Goal: Navigation & Orientation: Understand site structure

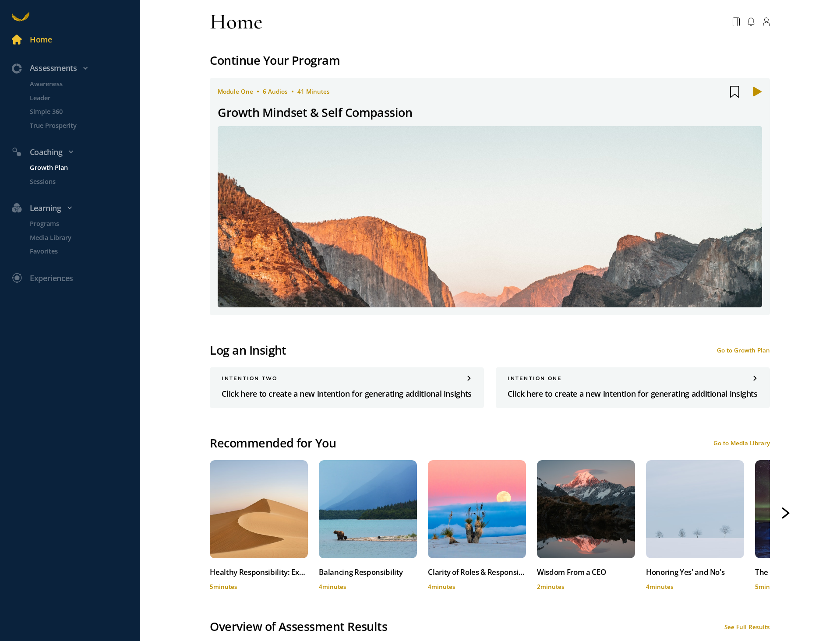
click at [46, 168] on p "Growth Plan" at bounding box center [84, 168] width 109 height 10
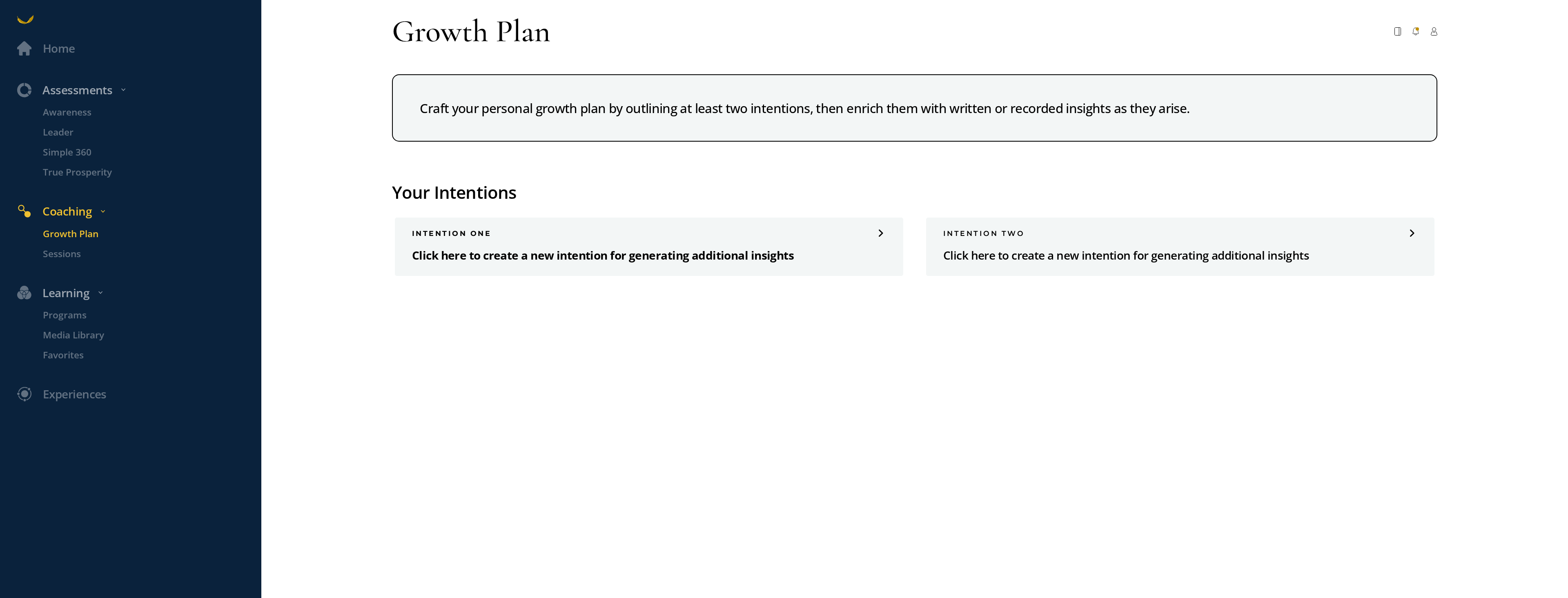
click at [783, 234] on span at bounding box center [881, 233] width 9 height 7
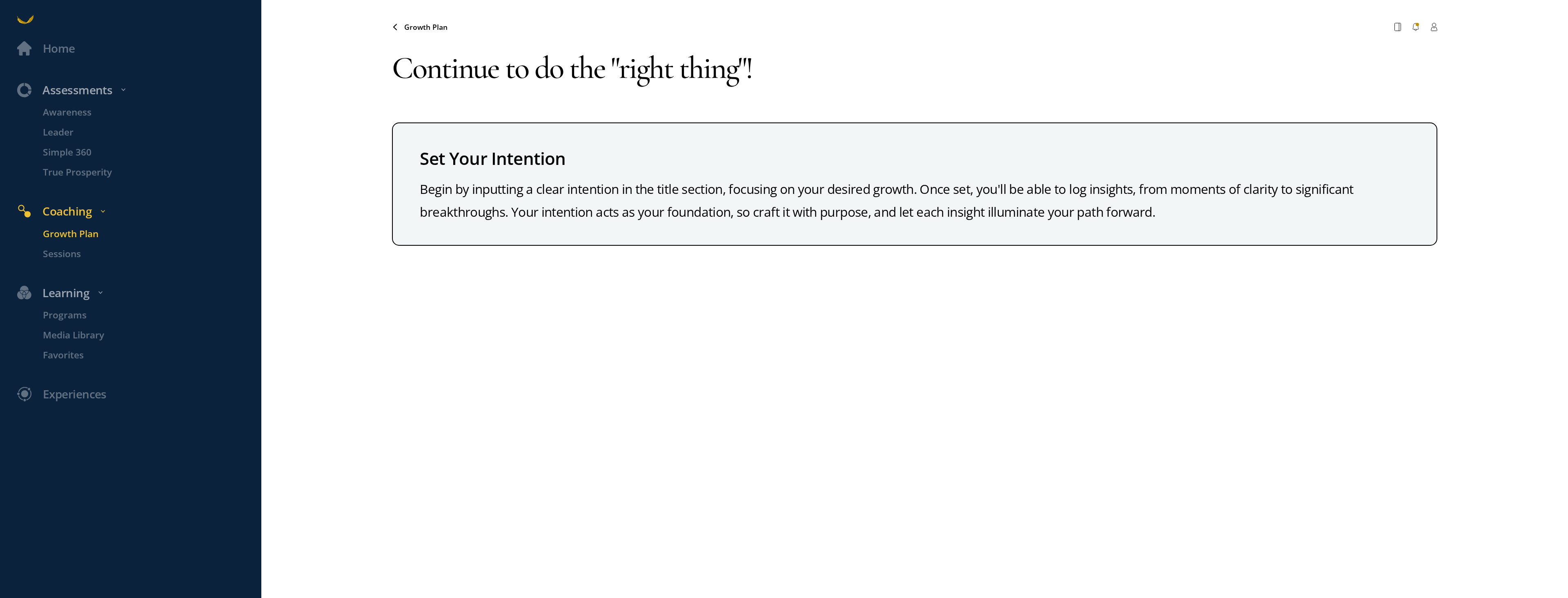
type textarea "Continue to do the "right thing"!"
click at [263, 154] on div "Home Assessments Awareness Leader Simple 360 True Prosperity Coaching Growth Pl…" at bounding box center [784, 299] width 1568 height 598
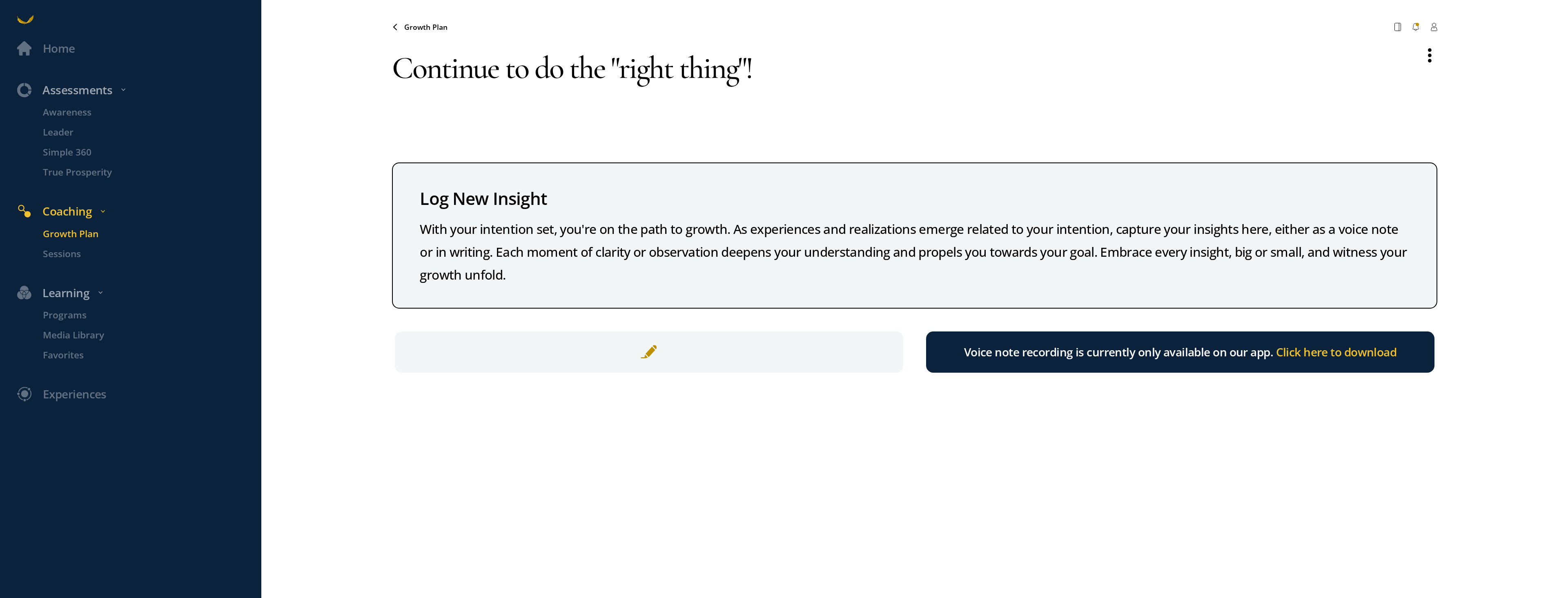
click at [783, 363] on div "Voice note recording is currently only available on our app. Click here to down…" at bounding box center [1180, 352] width 509 height 42
click at [783, 352] on span "Click here to download" at bounding box center [1336, 351] width 121 height 16
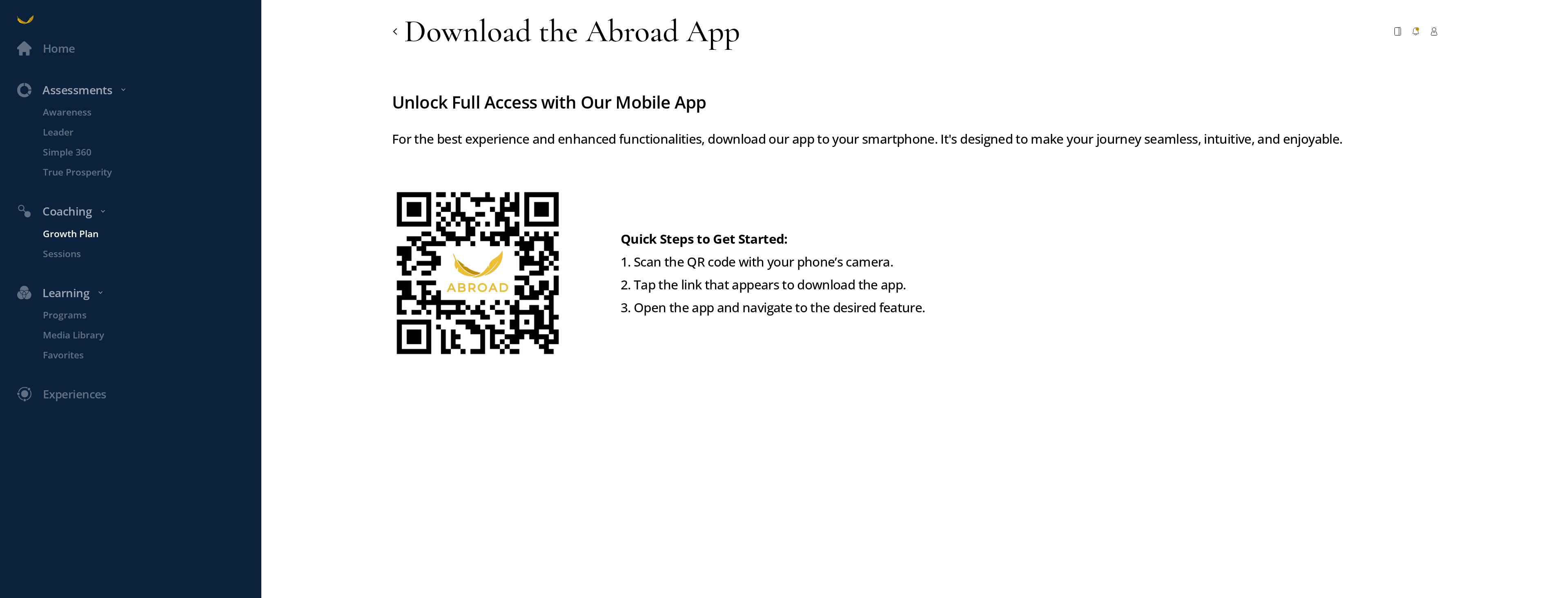
click at [78, 236] on p "Growth Plan" at bounding box center [150, 233] width 215 height 14
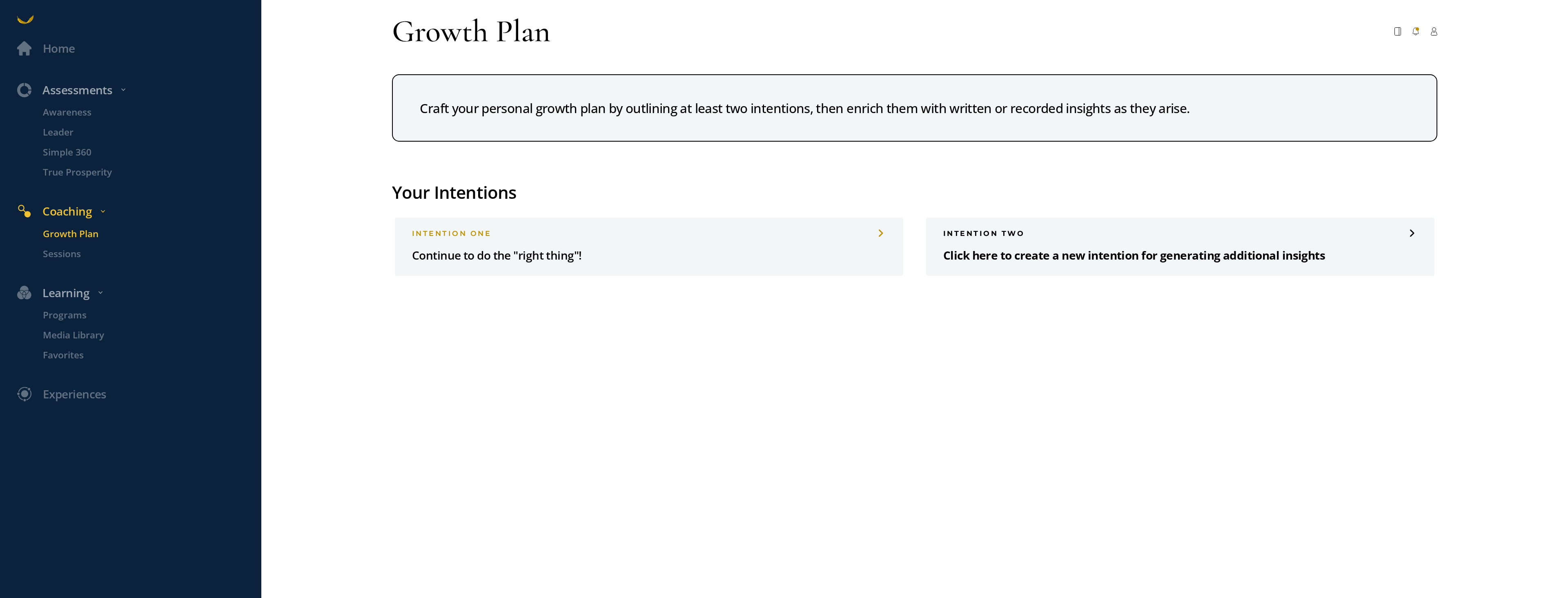
click at [783, 247] on p "Click here to create a new intention for generating additional insights" at bounding box center [1179, 255] width 474 height 19
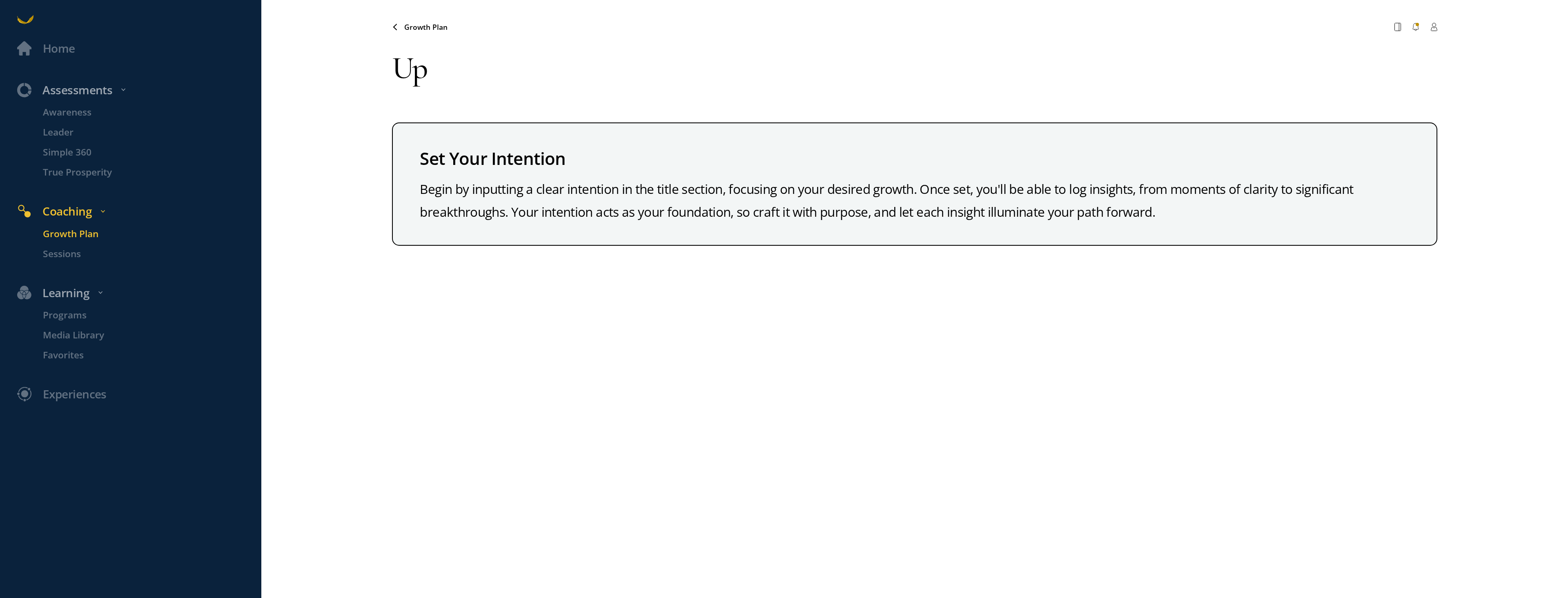
type textarea "U"
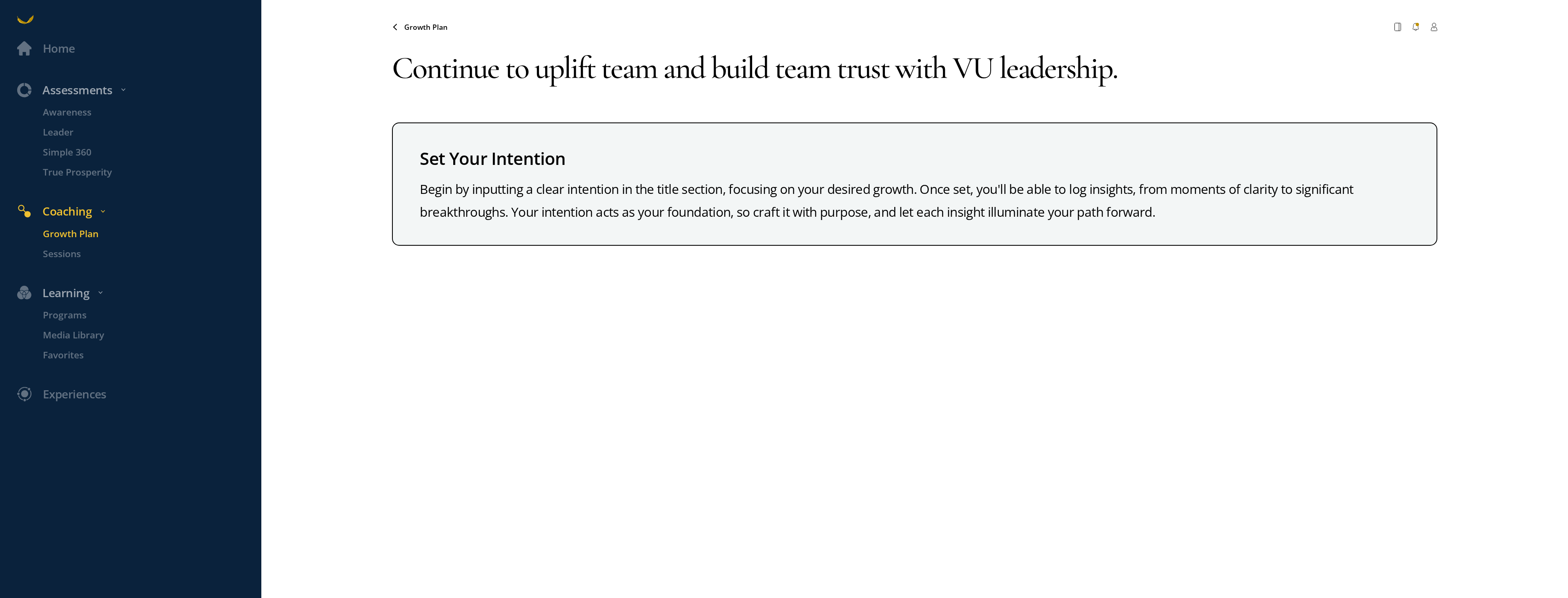
click at [621, 95] on textarea "Continue to uplift team and build team trust with VU leadership." at bounding box center [915, 67] width 1045 height 62
click at [618, 75] on textarea "Continue to uplift team and build team trust with VU leadership." at bounding box center [915, 67] width 1045 height 62
type textarea "Continue to uplift the team and build team trust with VU leadership."
click at [168, 211] on div "Coaching" at bounding box center [137, 211] width 258 height 19
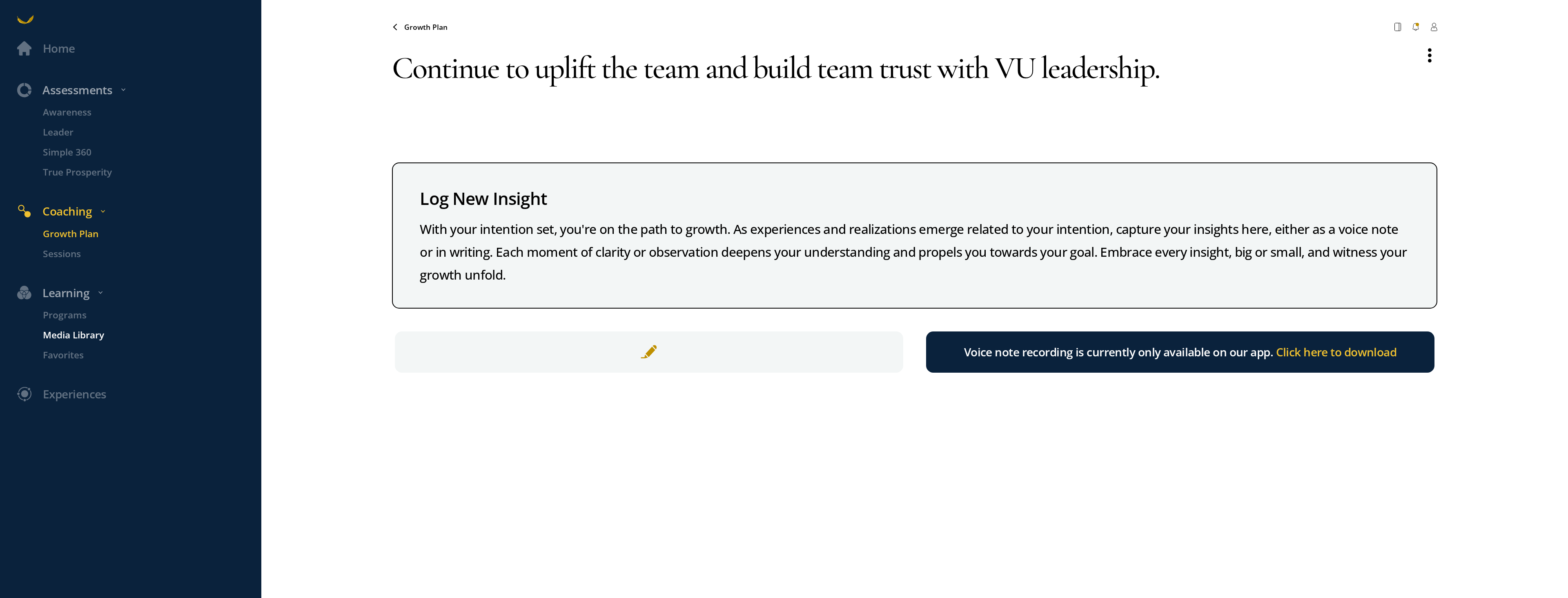
click at [212, 333] on p "Media Library" at bounding box center [150, 334] width 215 height 14
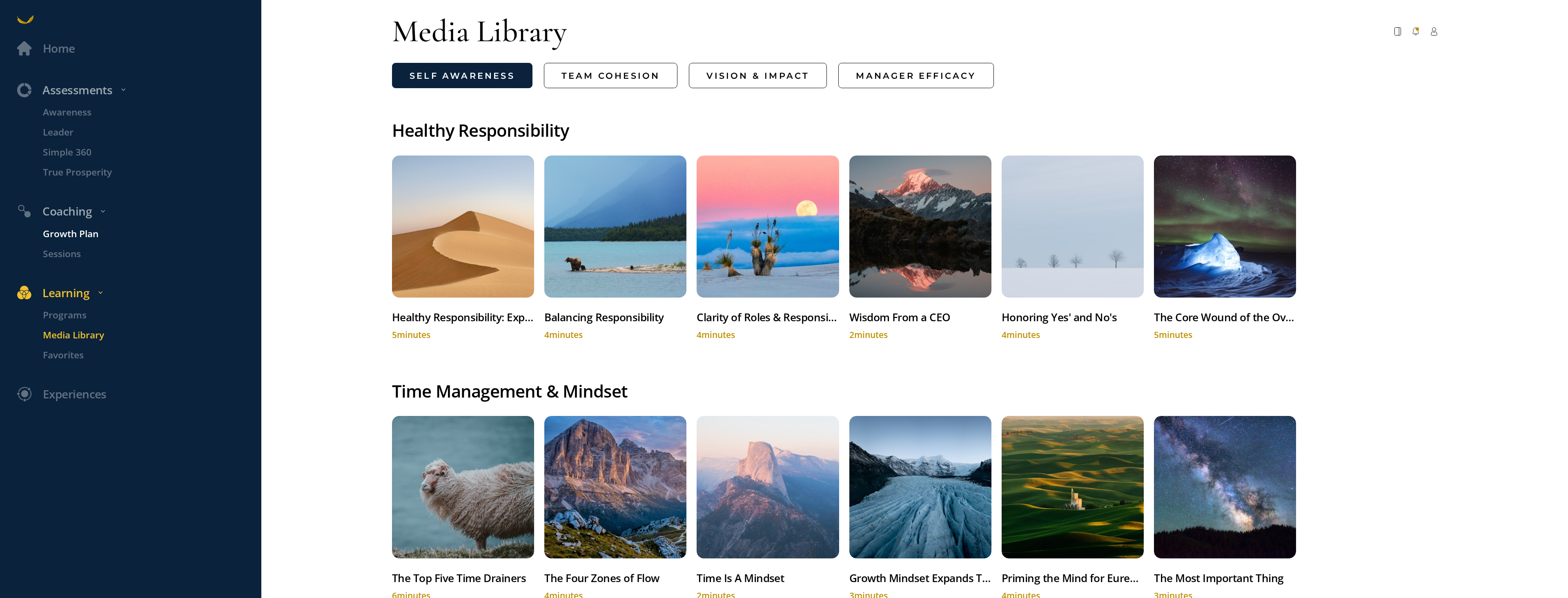
click at [83, 237] on p "Growth Plan" at bounding box center [150, 233] width 215 height 14
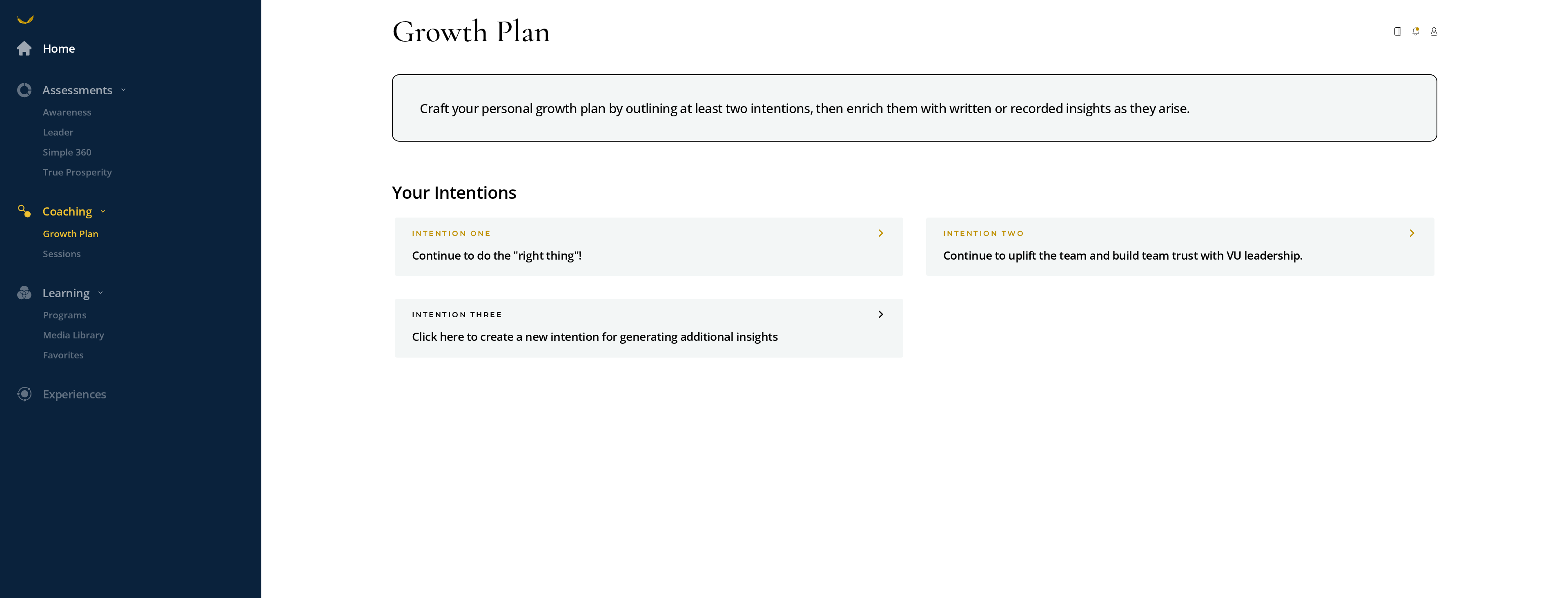
click at [59, 53] on div "Home" at bounding box center [59, 48] width 33 height 19
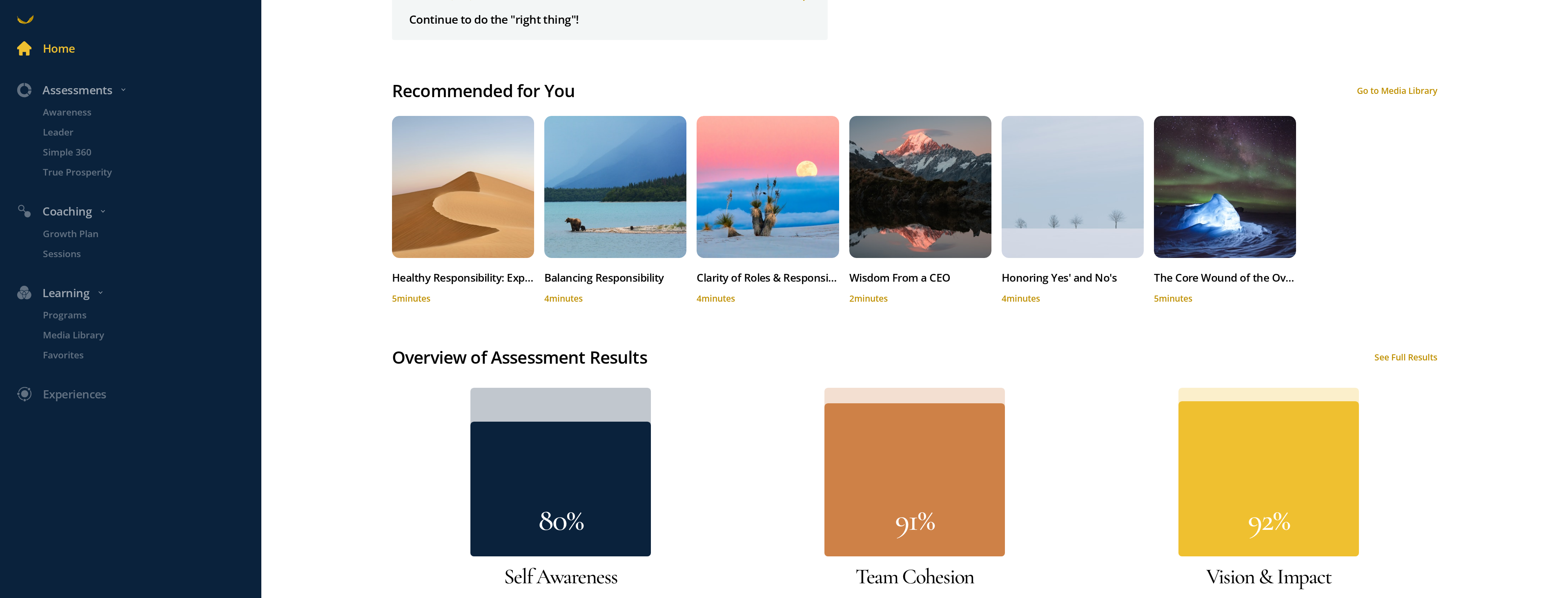
scroll to position [785, 0]
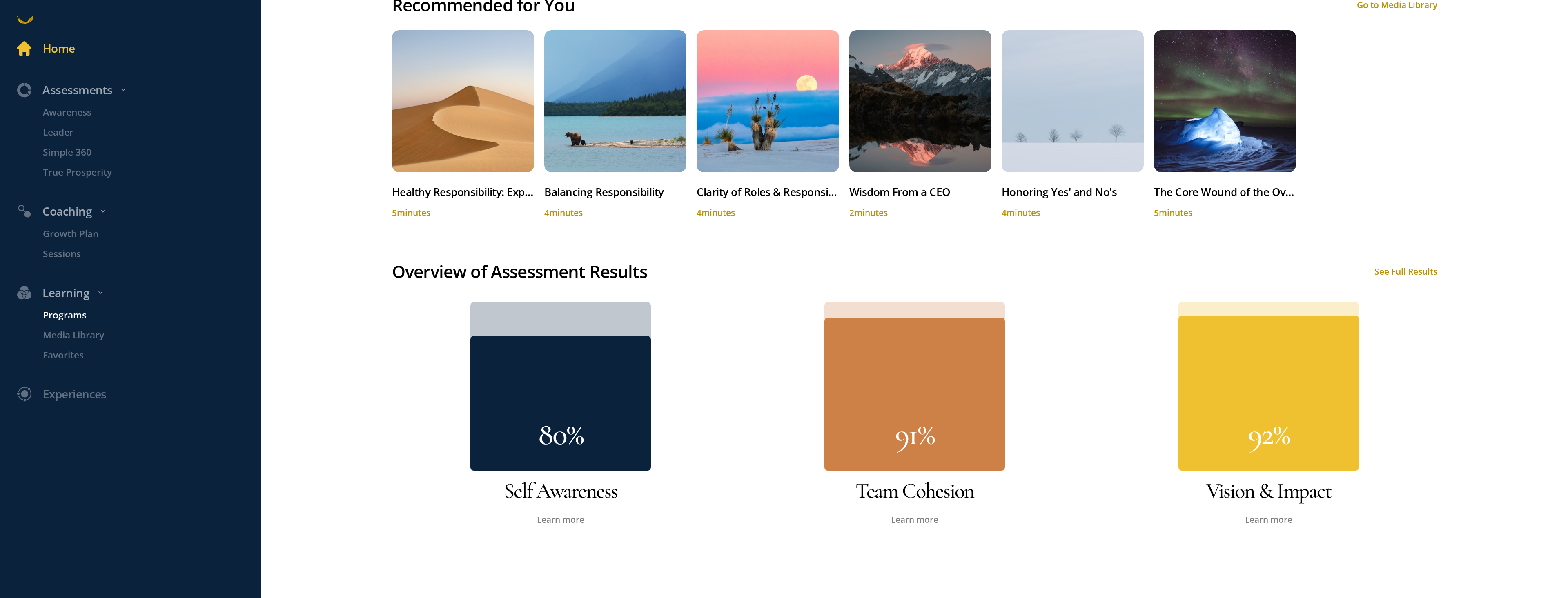
click at [80, 316] on p "Programs" at bounding box center [150, 314] width 215 height 14
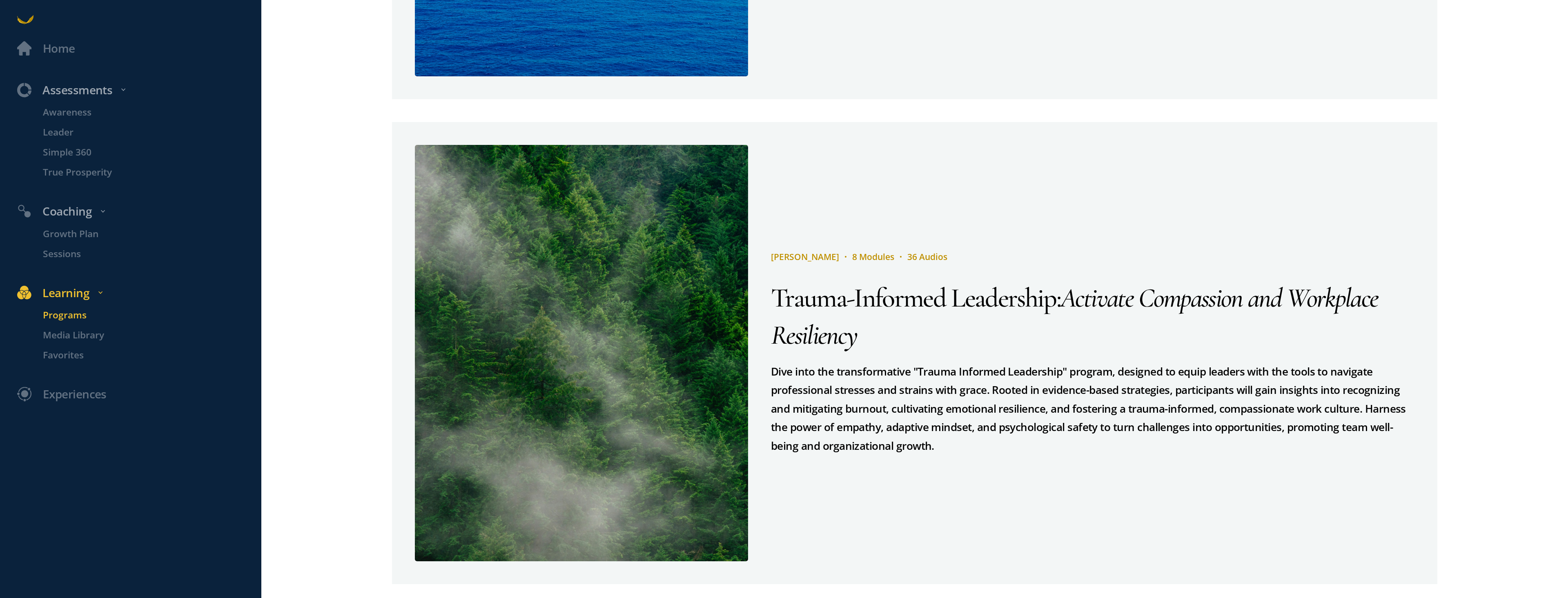
scroll to position [1420, 0]
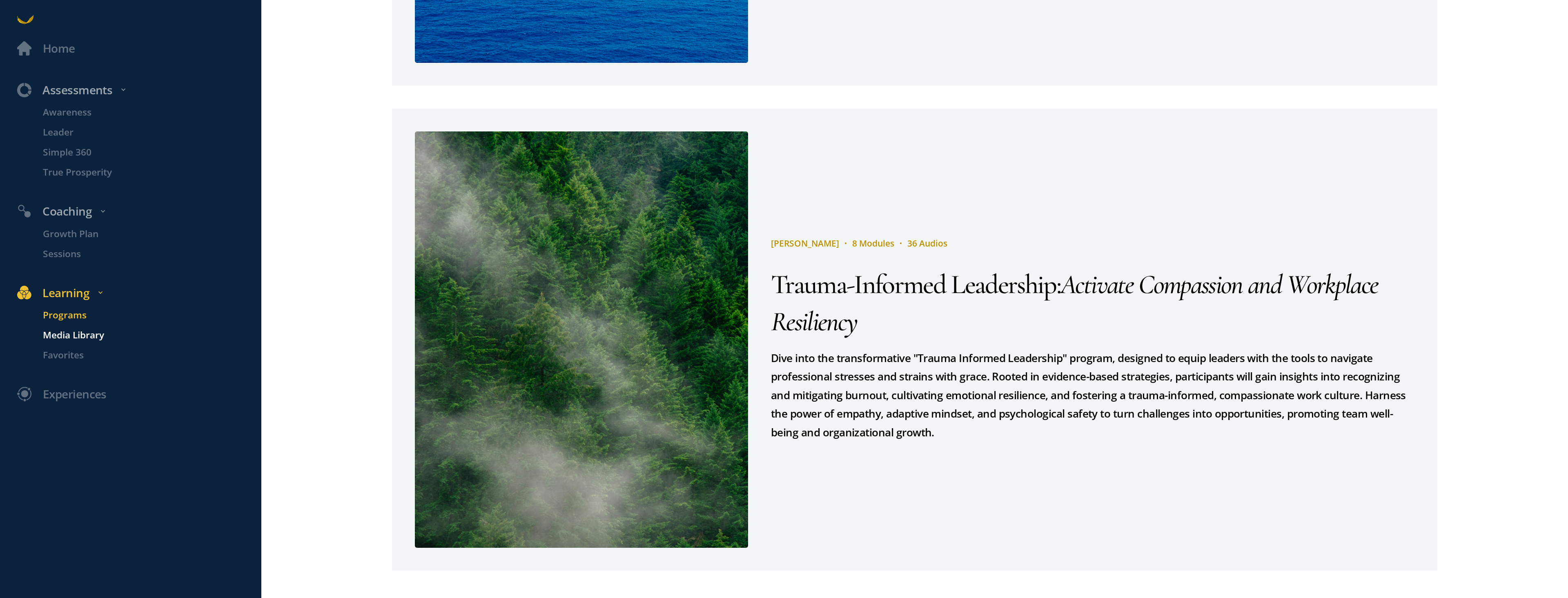
click at [90, 336] on p "Media Library" at bounding box center [150, 334] width 215 height 14
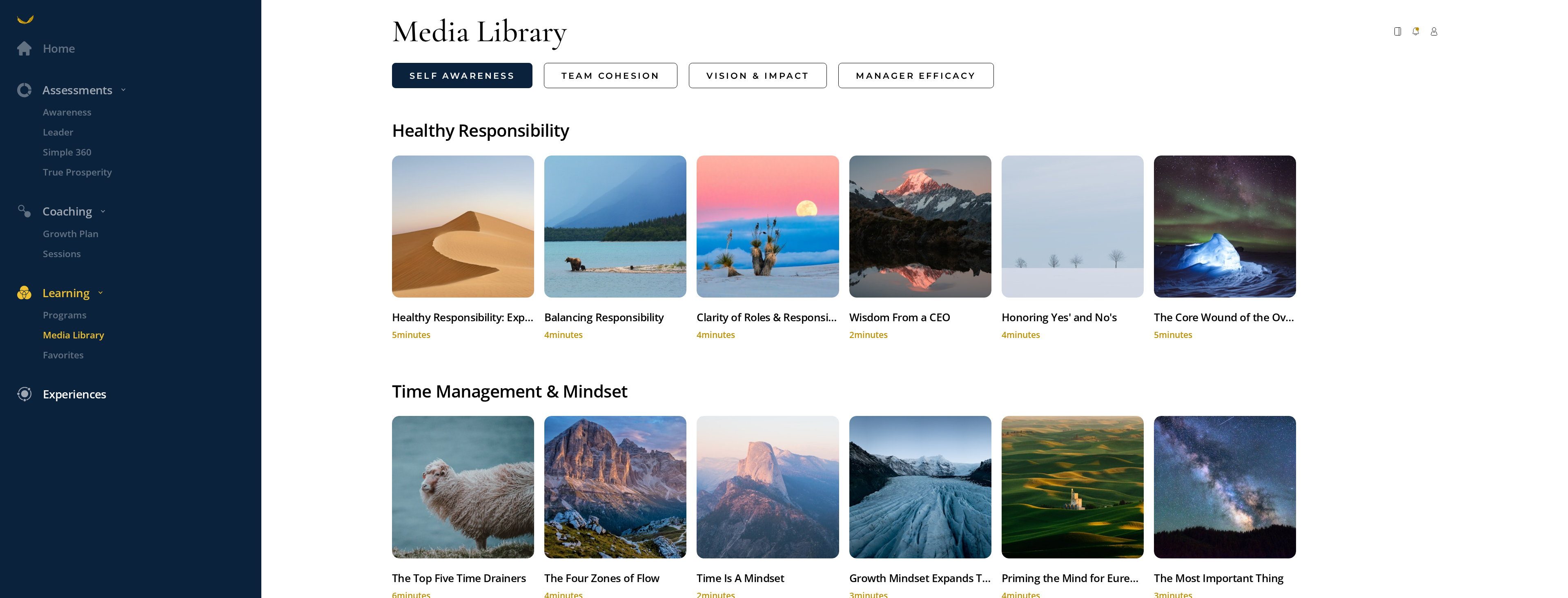
click at [79, 395] on div "Experiences" at bounding box center [75, 394] width 63 height 19
